Goal: Entertainment & Leisure: Consume media (video, audio)

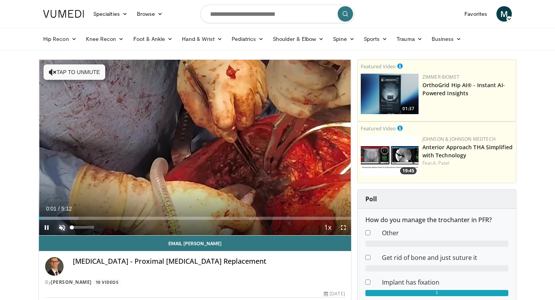
click at [63, 228] on span "Video Player" at bounding box center [61, 227] width 15 height 15
click at [343, 228] on span "Video Player" at bounding box center [343, 227] width 15 height 15
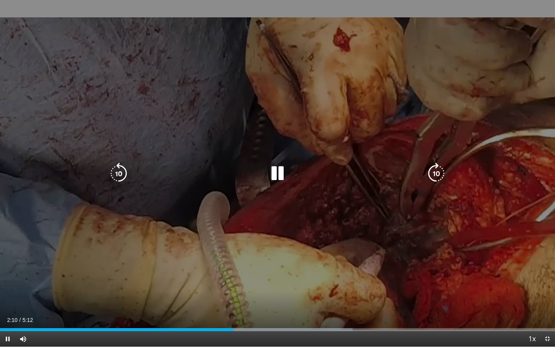
click at [281, 176] on icon "Video Player" at bounding box center [278, 174] width 22 height 22
